Goal: Find specific page/section

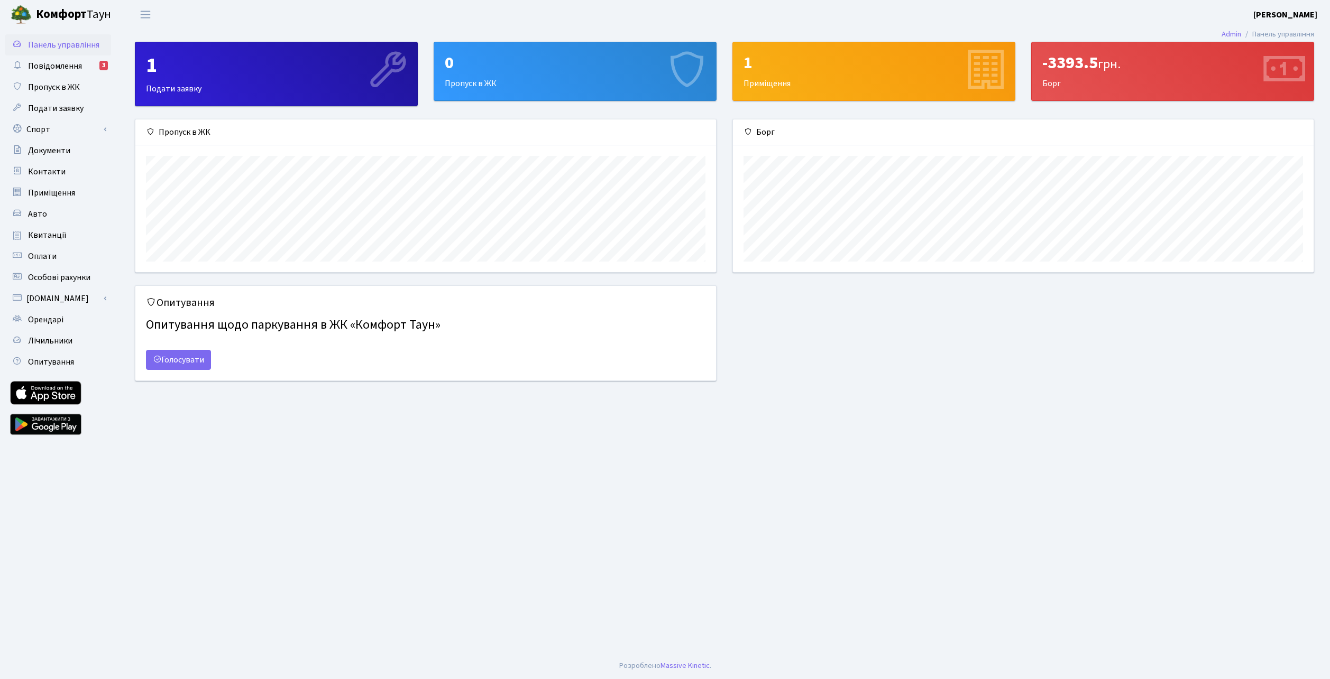
scroll to position [153, 581]
click at [50, 71] on span "Повідомлення" at bounding box center [55, 66] width 54 height 12
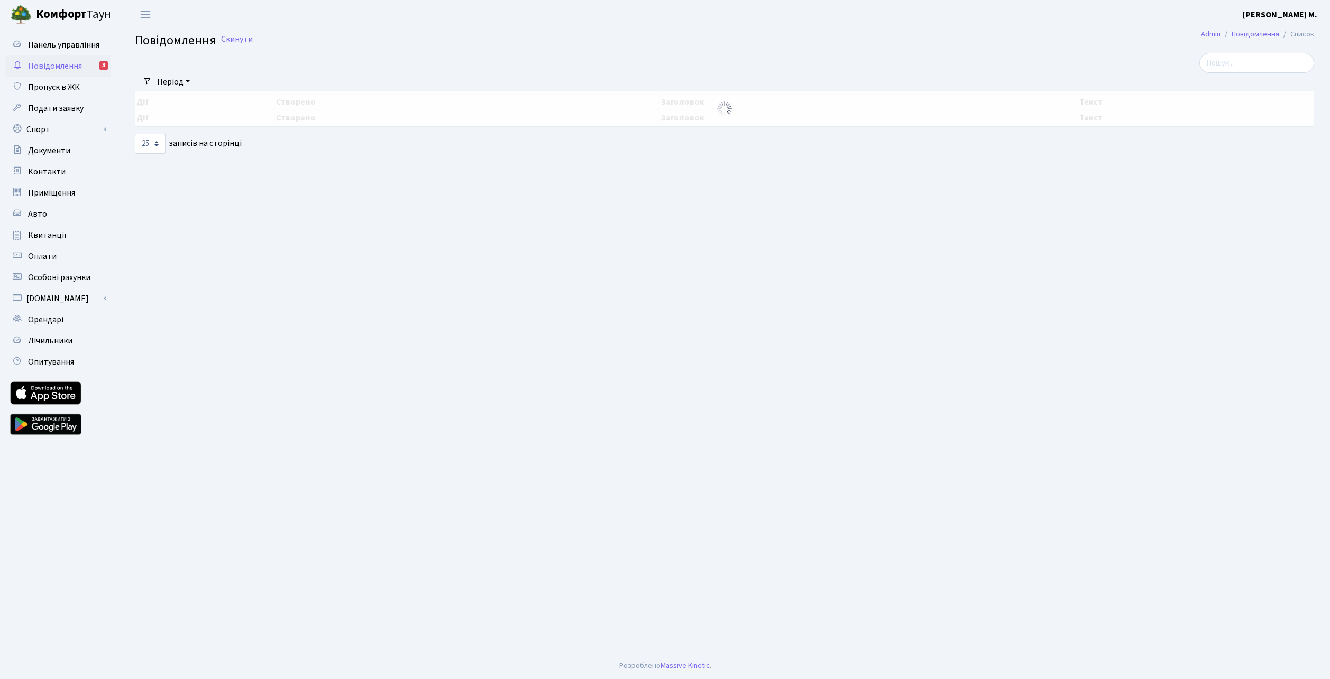
select select "25"
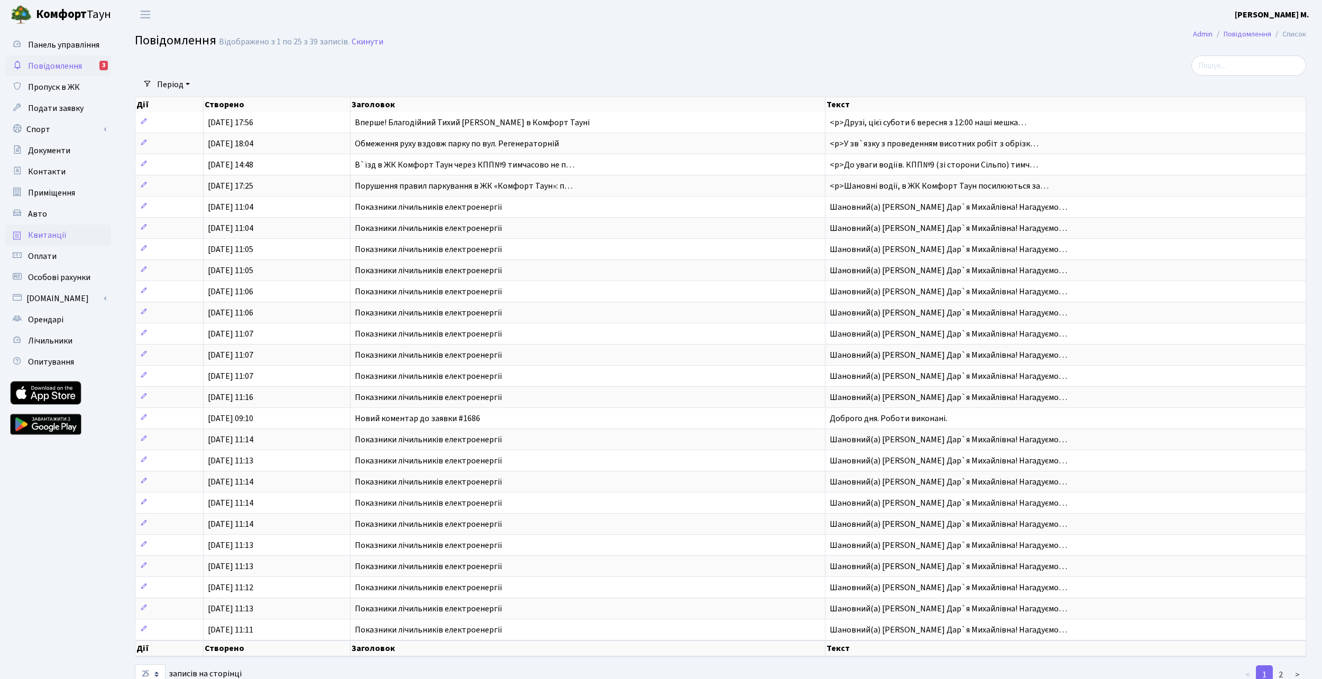
click at [57, 234] on span "Квитанції" at bounding box center [47, 235] width 39 height 12
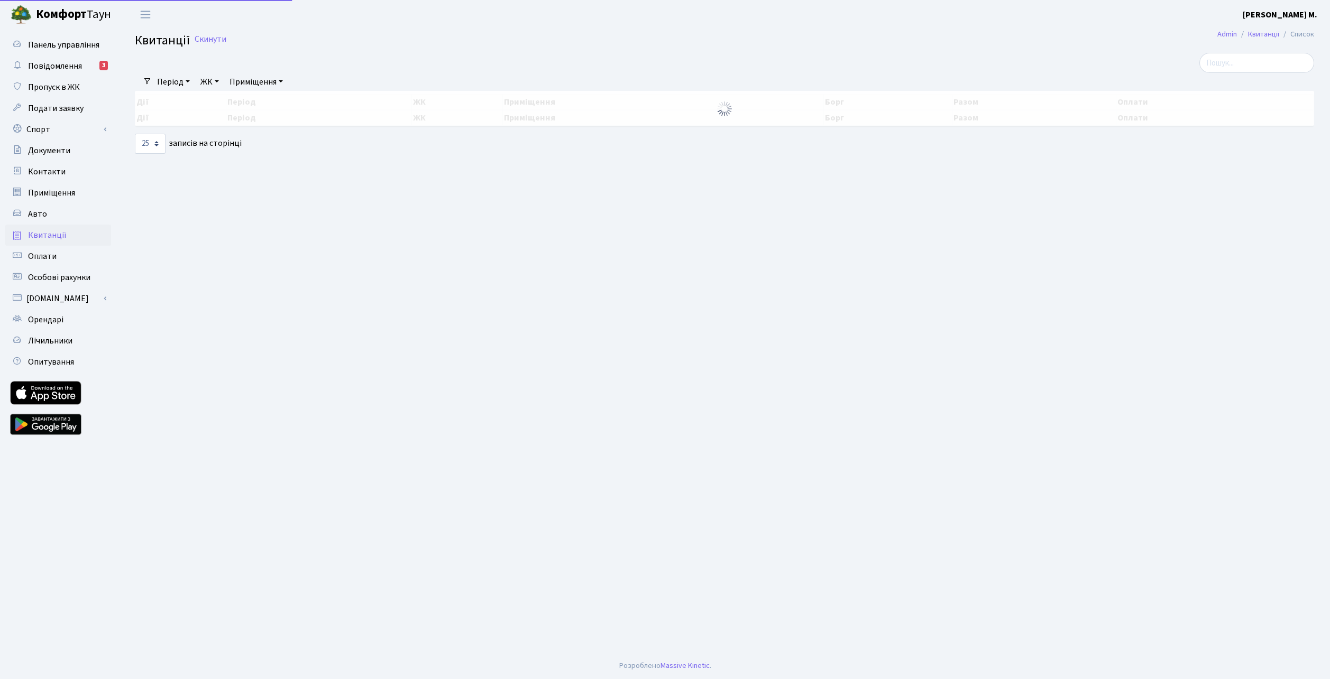
select select "25"
